Goal: Information Seeking & Learning: Understand process/instructions

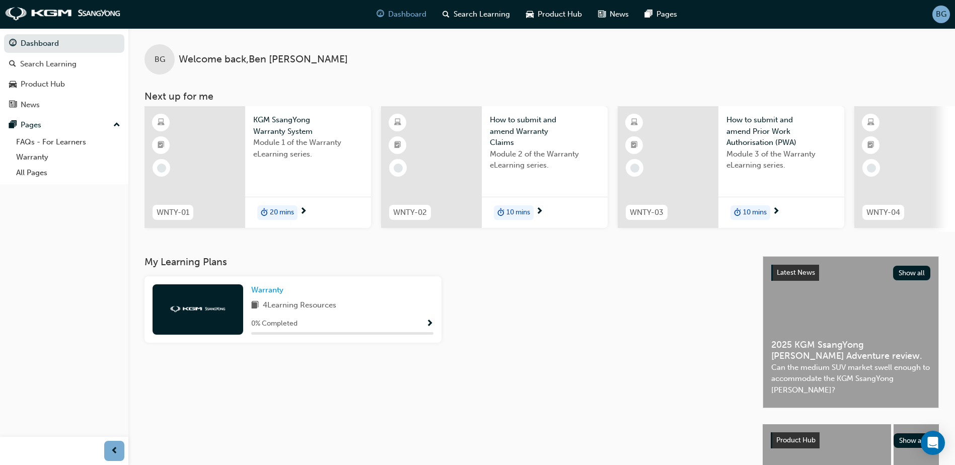
click at [288, 215] on span "20 mins" at bounding box center [282, 213] width 24 height 12
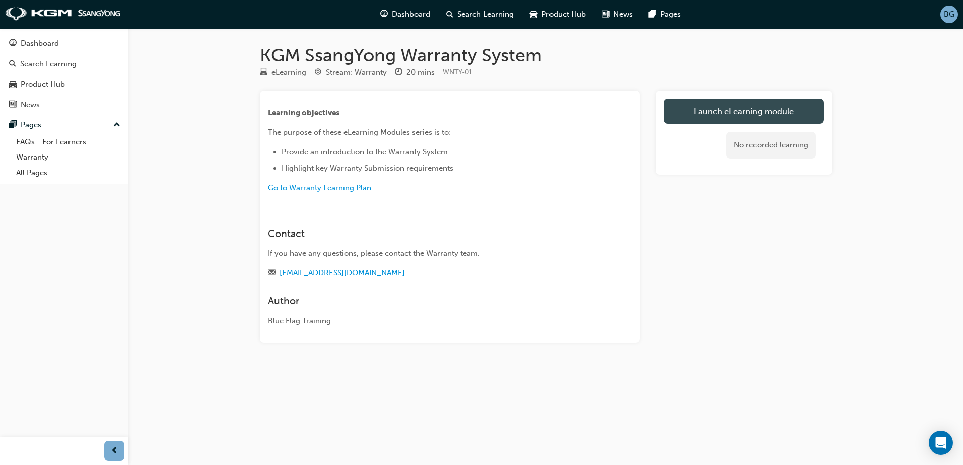
click at [718, 109] on link "Launch eLearning module" at bounding box center [744, 111] width 160 height 25
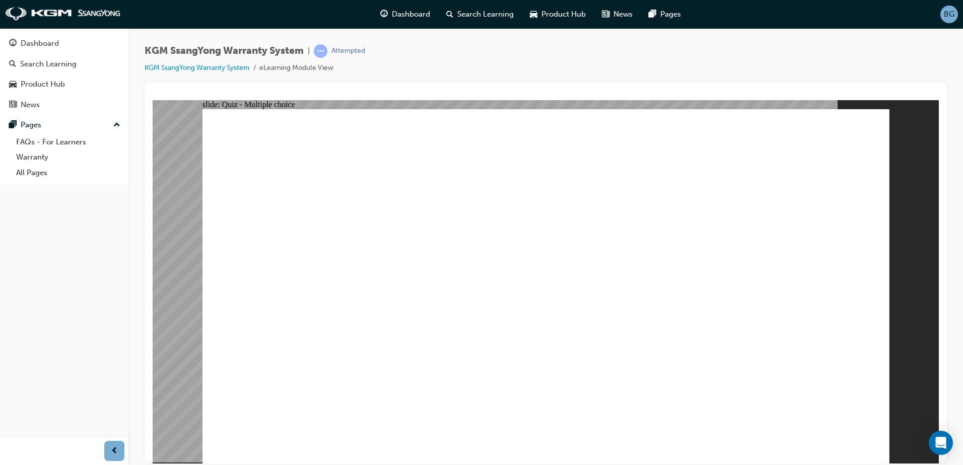
radio input "true"
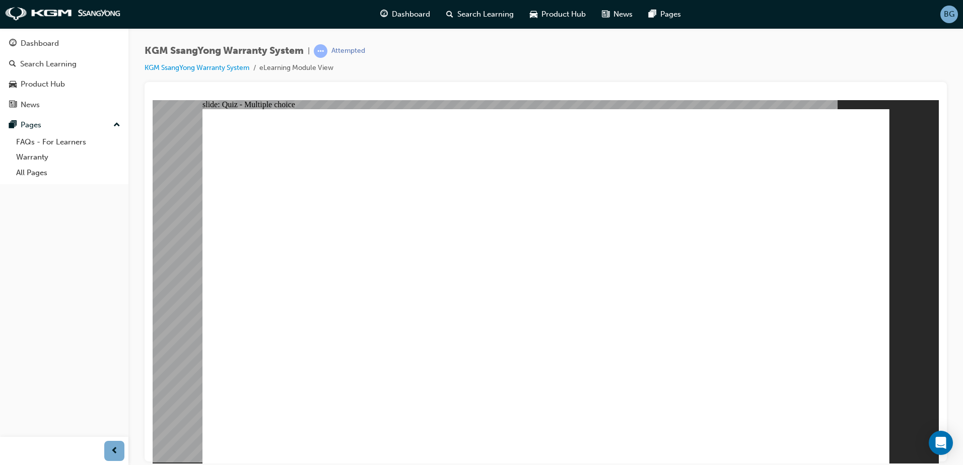
radio input "false"
radio input "true"
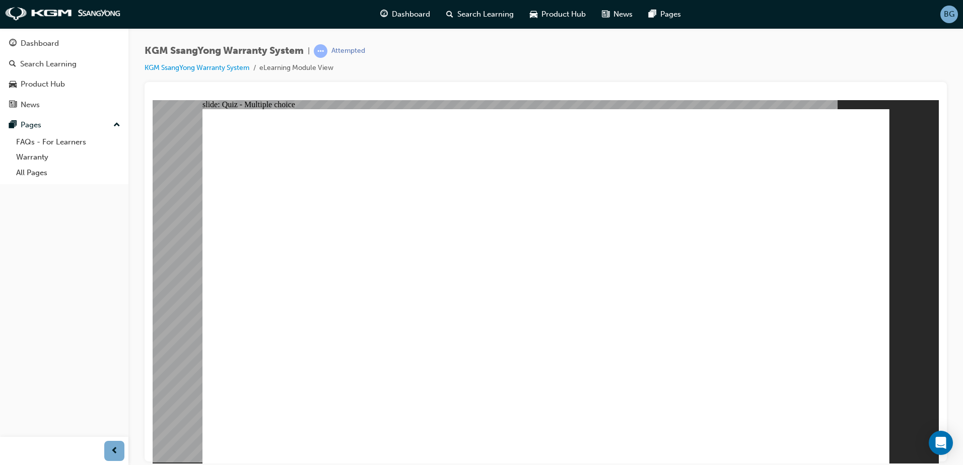
checkbox input "true"
drag, startPoint x: 703, startPoint y: 229, endPoint x: 700, endPoint y: 256, distance: 27.9
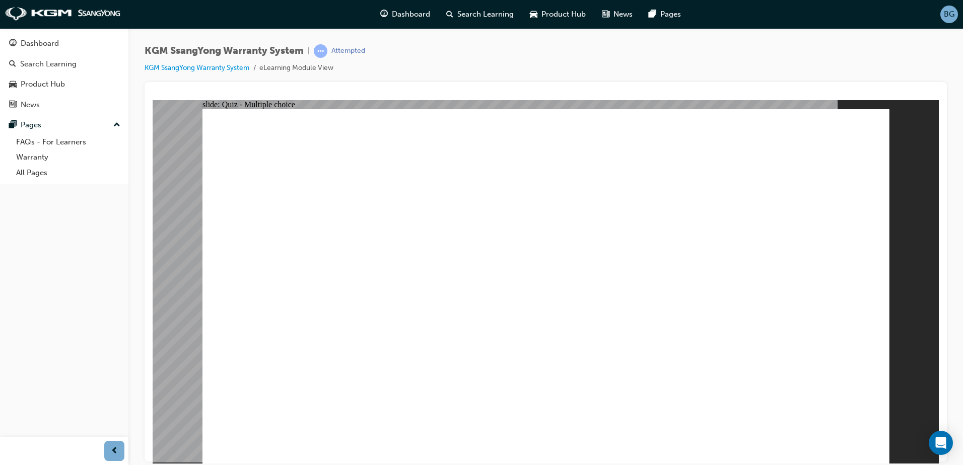
checkbox input "true"
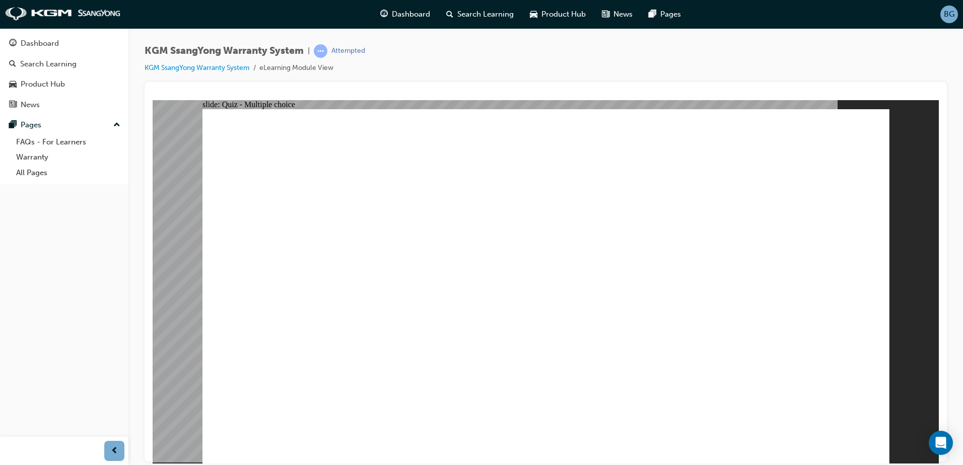
checkbox input "true"
radio input "true"
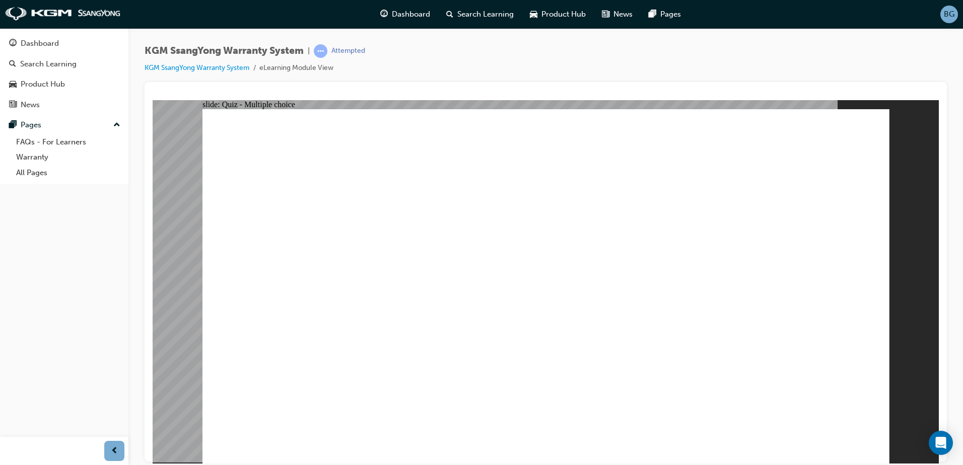
type input "a"
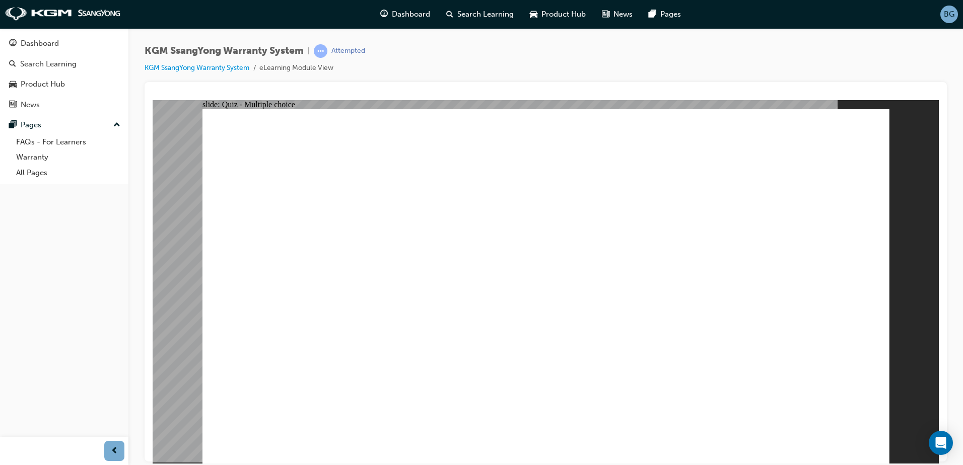
type input "au"
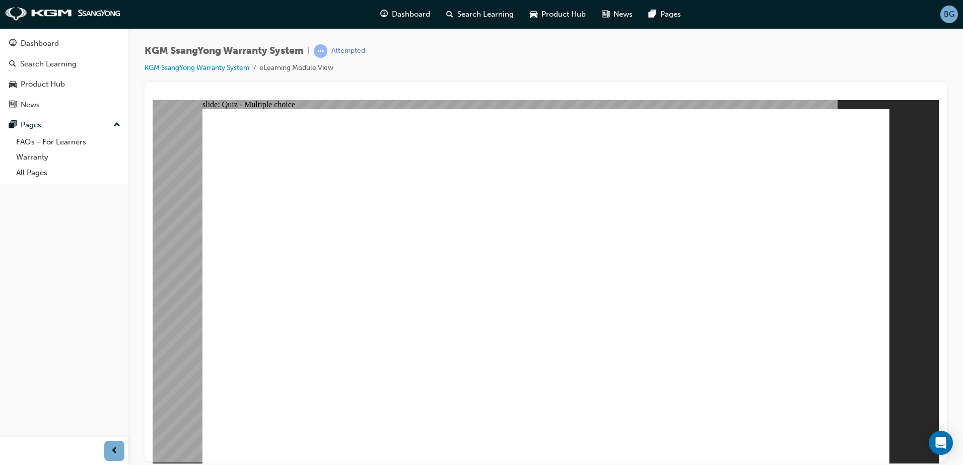
type input "au"
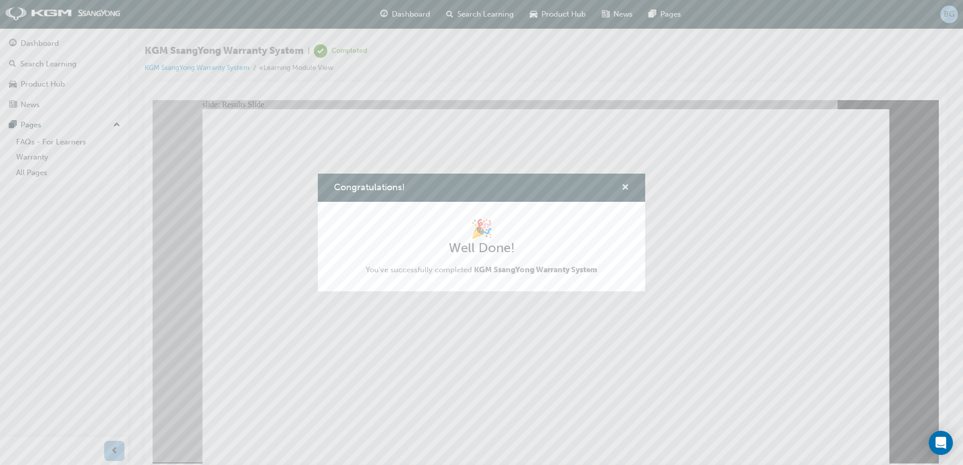
click at [627, 187] on span "cross-icon" at bounding box center [625, 188] width 8 height 9
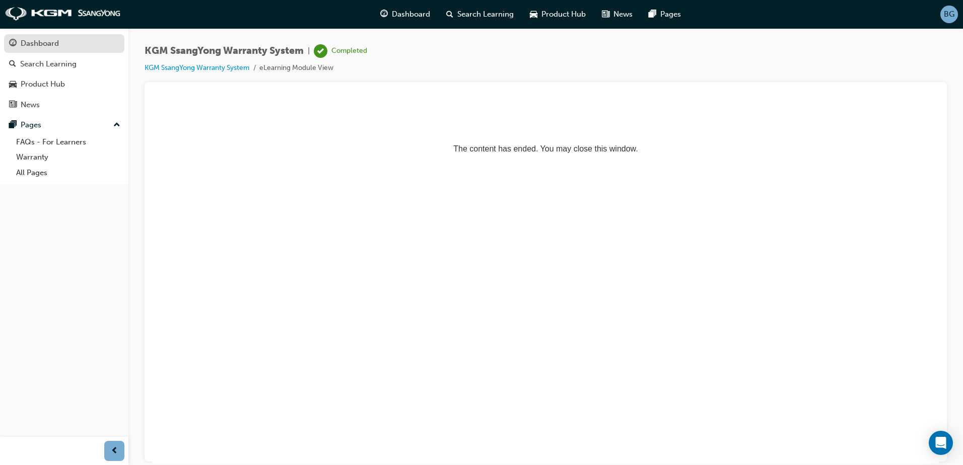
click at [45, 43] on div "Dashboard" at bounding box center [40, 44] width 38 height 12
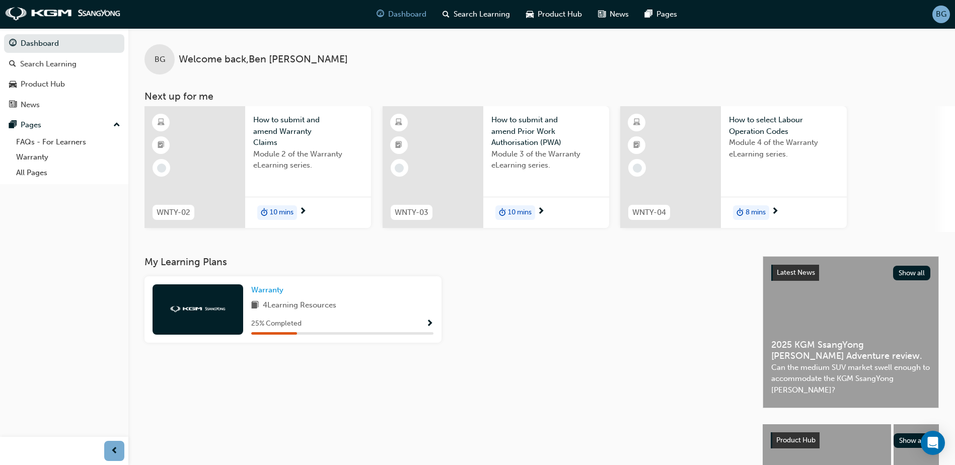
click at [276, 129] on span "How to submit and amend Warranty Claims" at bounding box center [308, 131] width 110 height 34
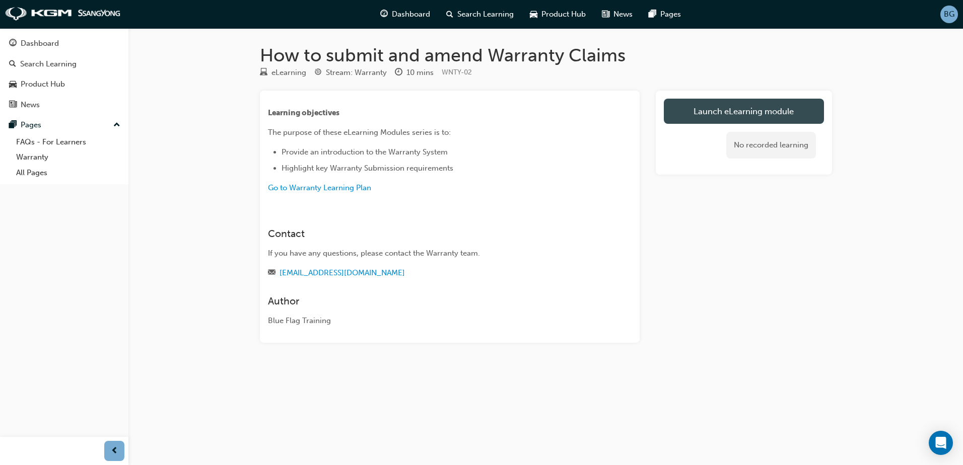
click at [751, 113] on link "Launch eLearning module" at bounding box center [744, 111] width 160 height 25
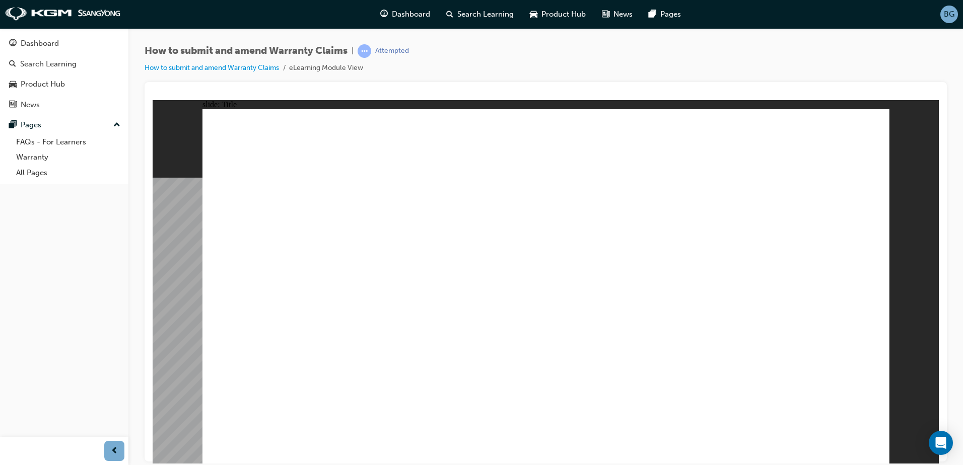
drag, startPoint x: 310, startPoint y: 374, endPoint x: 279, endPoint y: 383, distance: 32.0
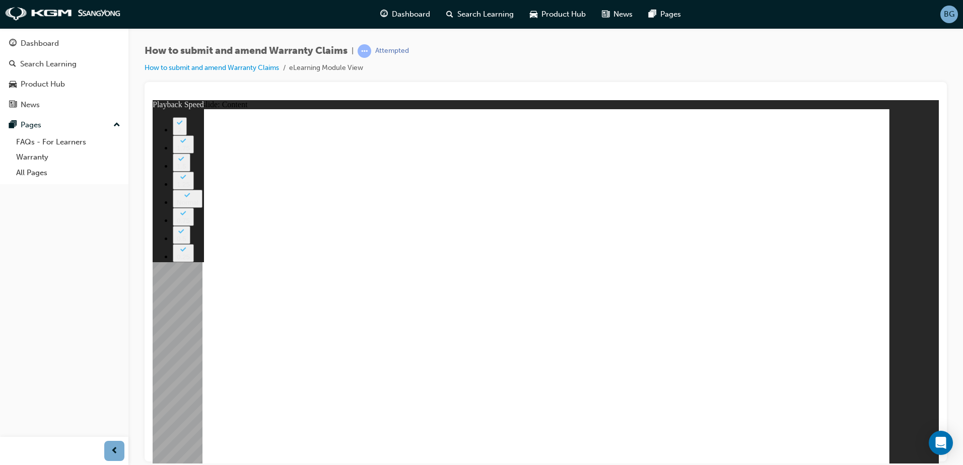
type input "26"
